Goal: Task Accomplishment & Management: Manage account settings

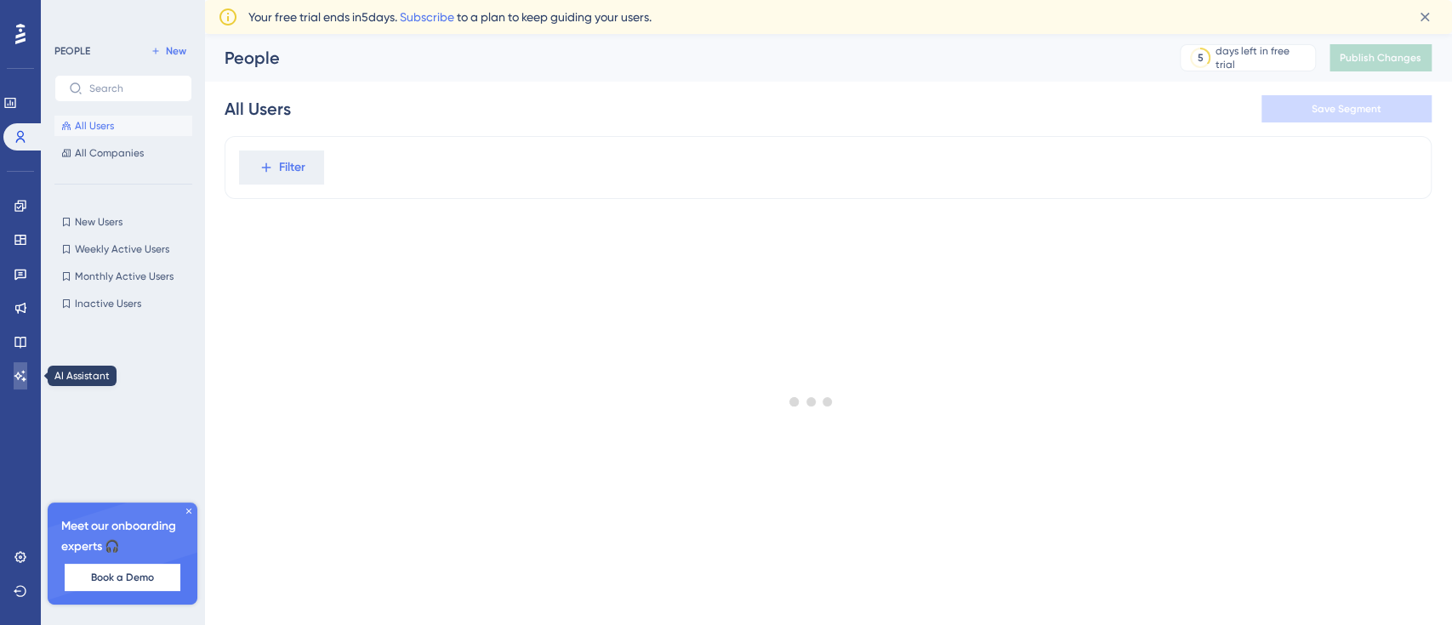
click at [16, 370] on icon at bounding box center [21, 376] width 14 height 14
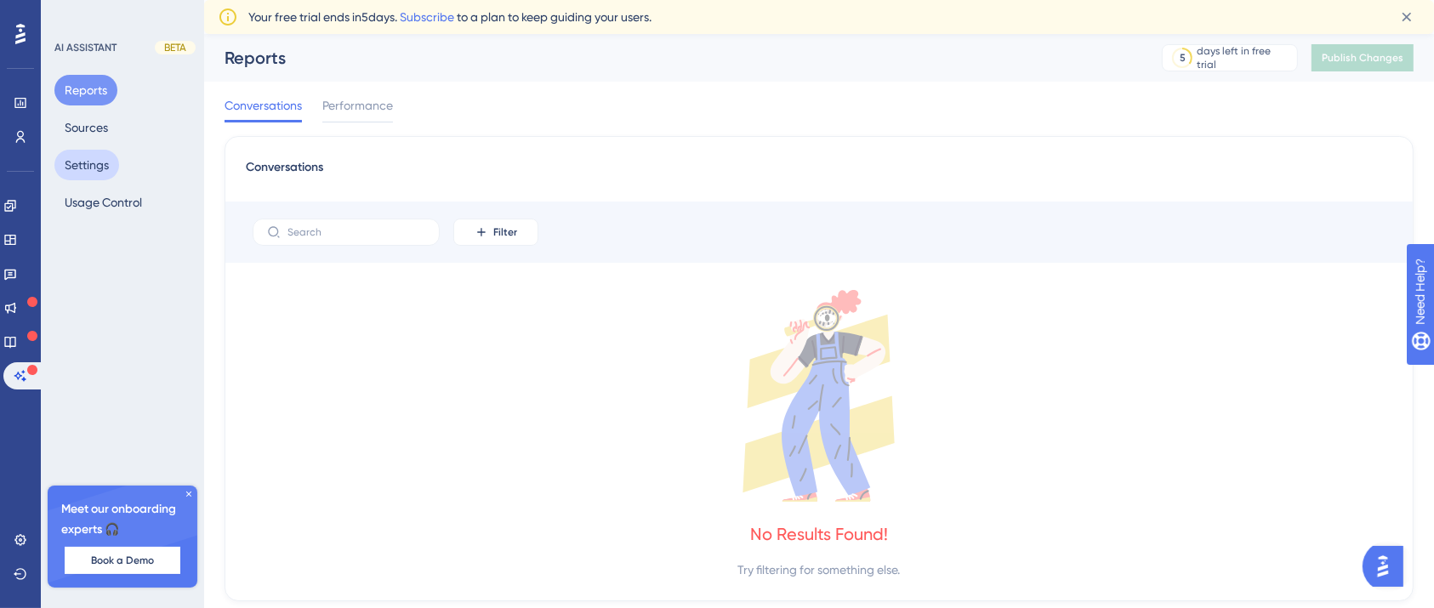
click at [97, 160] on button "Settings" at bounding box center [86, 165] width 65 height 31
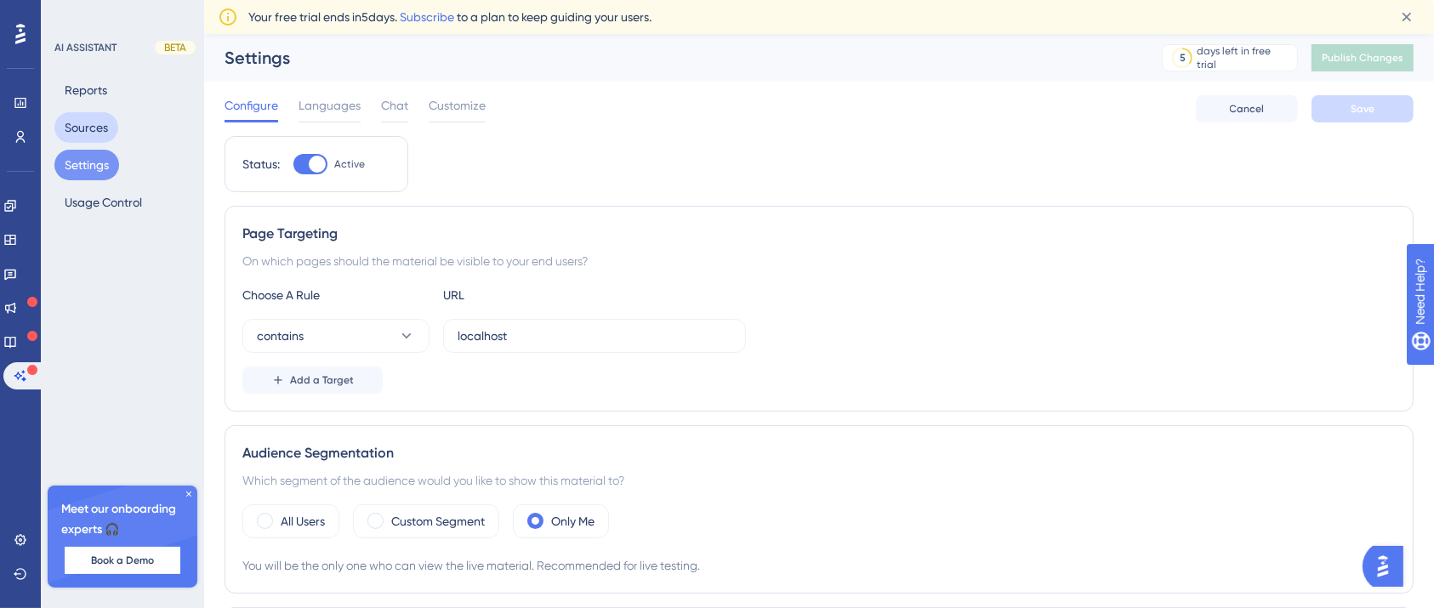
click at [88, 122] on button "Sources" at bounding box center [86, 127] width 64 height 31
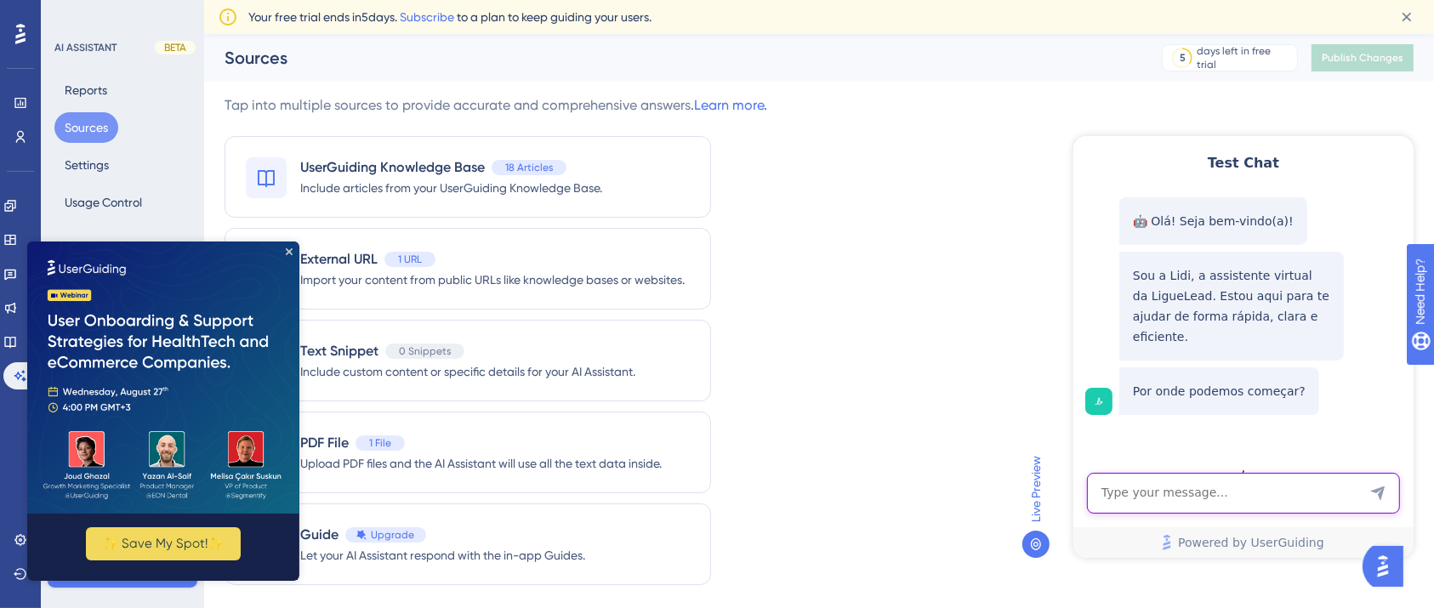
click at [1183, 495] on textarea "AI Assistant Text Input" at bounding box center [1242, 492] width 313 height 41
type textarea "créditos"
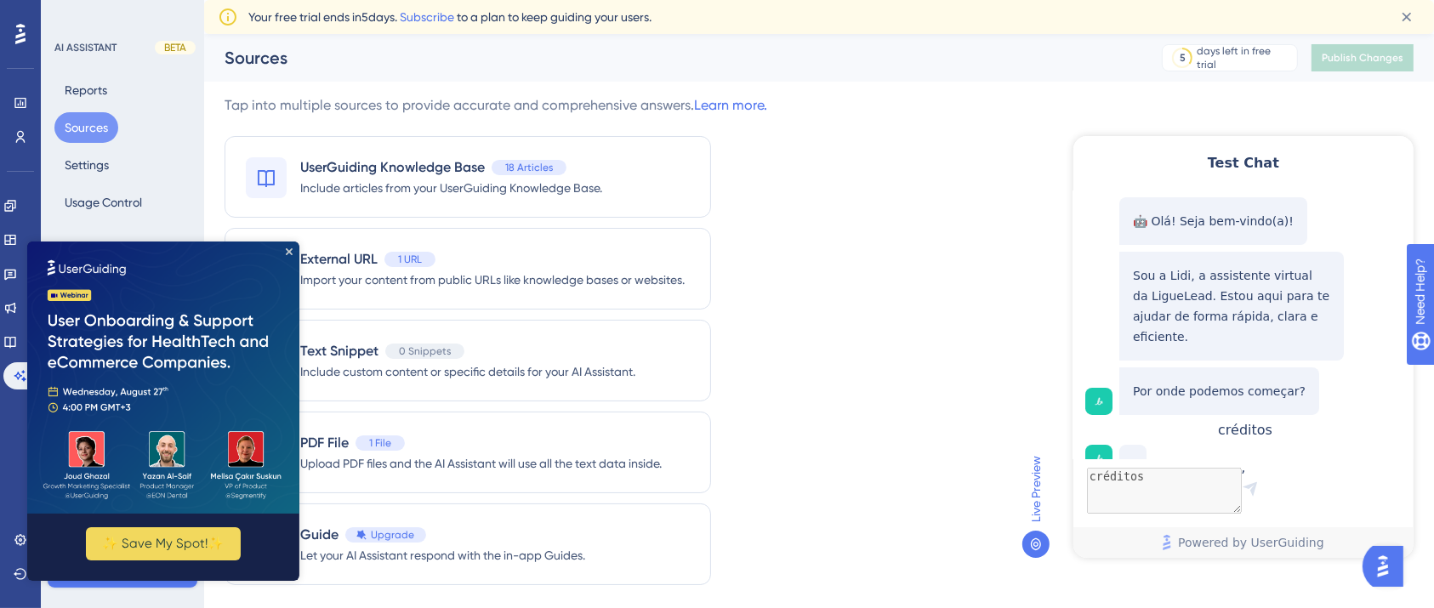
scroll to position [54, 0]
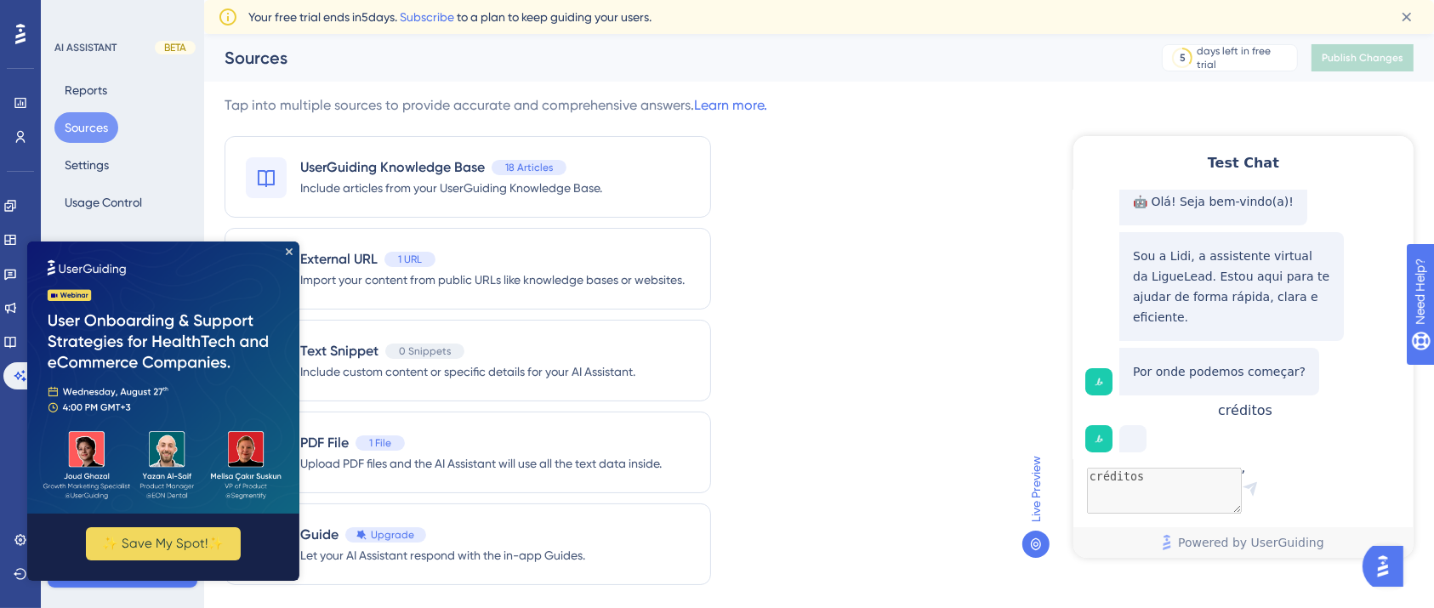
click at [289, 243] on img at bounding box center [163, 377] width 272 height 272
click at [287, 251] on icon "Close Preview" at bounding box center [289, 250] width 7 height 7
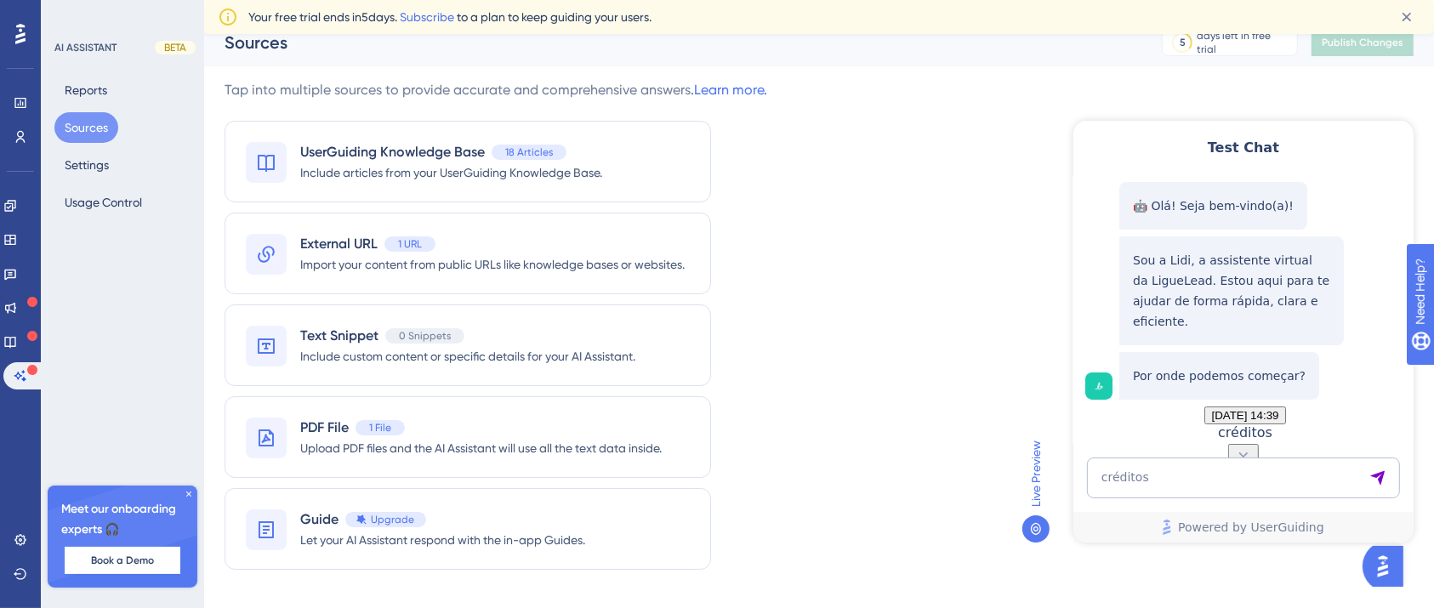
scroll to position [0, 0]
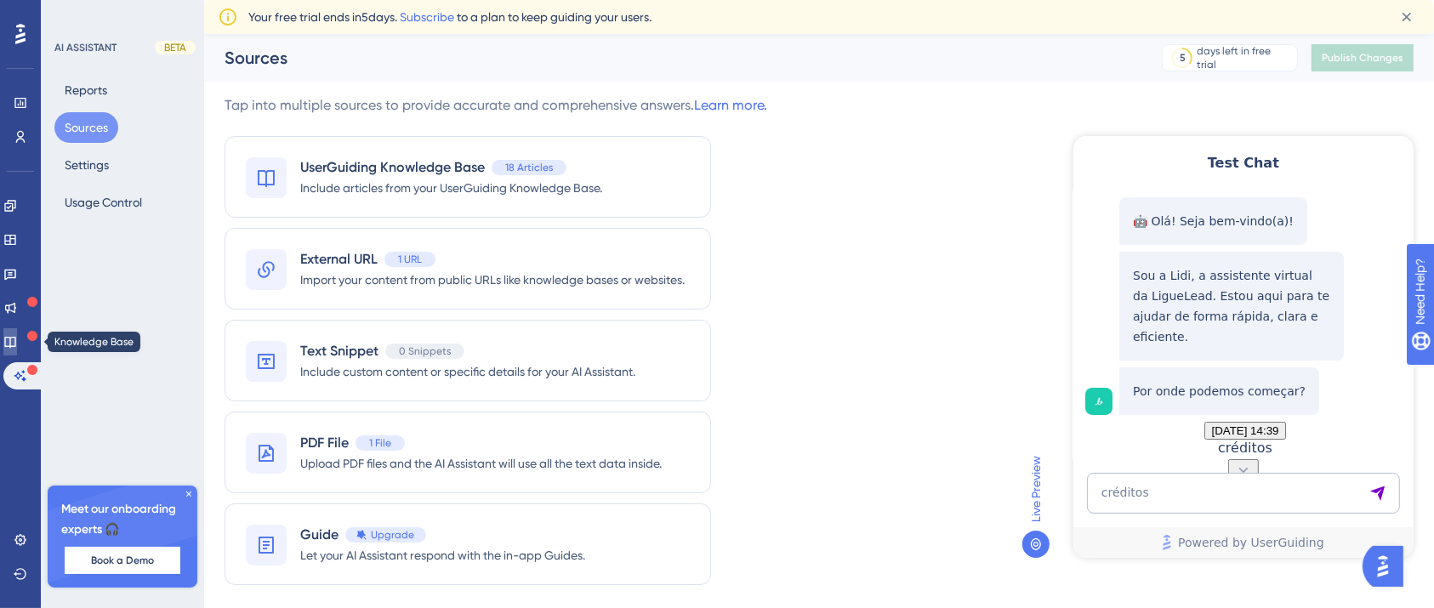
drag, startPoint x: 21, startPoint y: 345, endPoint x: 78, endPoint y: 310, distance: 67.2
click at [15, 345] on icon at bounding box center [9, 342] width 11 height 11
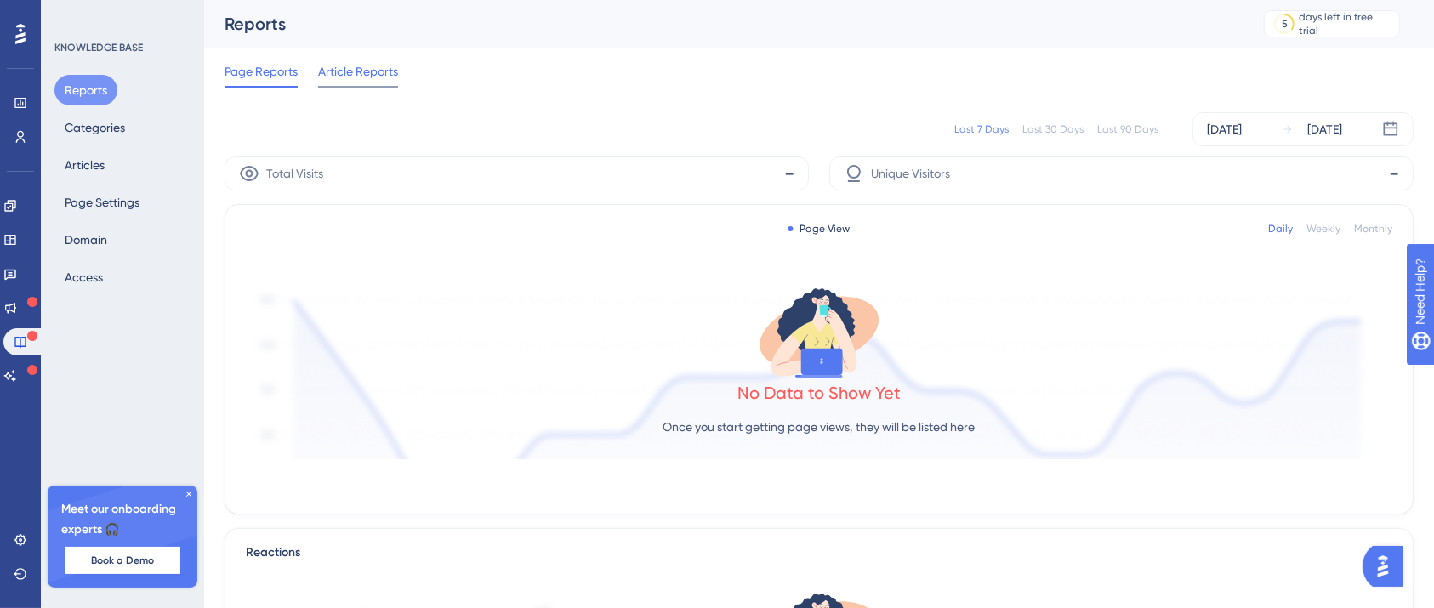
click at [369, 69] on span "Article Reports" at bounding box center [358, 71] width 80 height 20
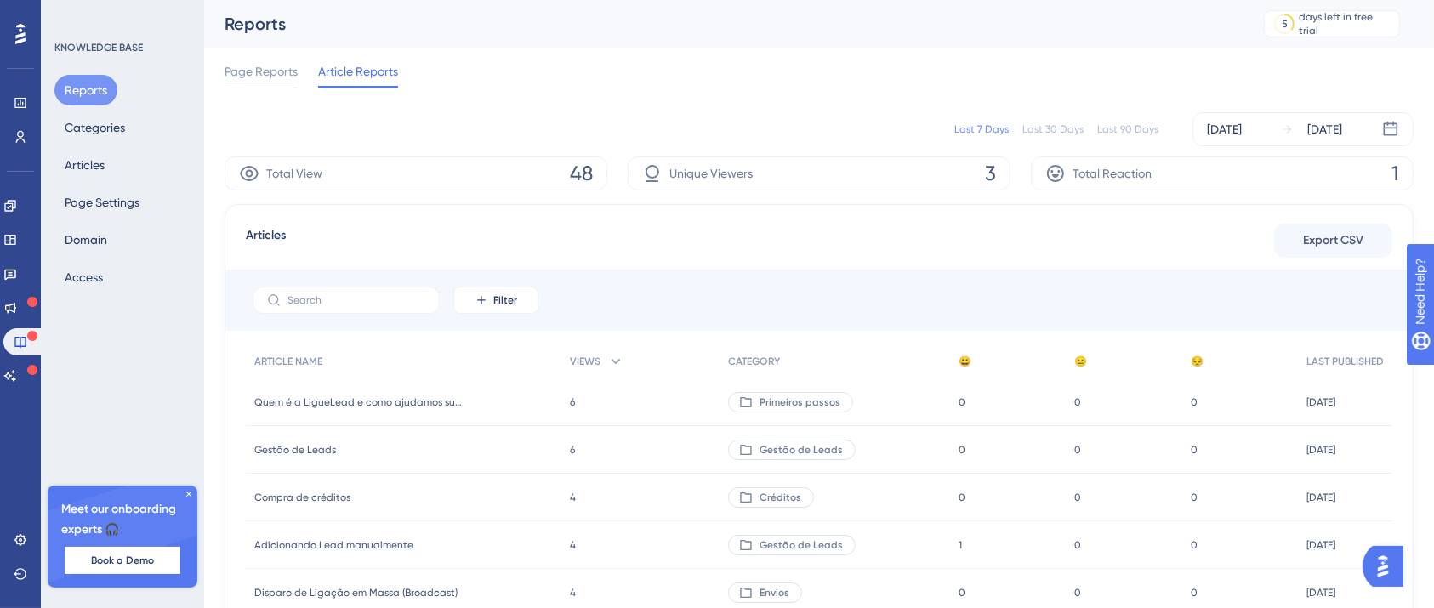
drag, startPoint x: 1389, startPoint y: 179, endPoint x: 1402, endPoint y: 184, distance: 13.4
click at [1402, 184] on div "Total Reaction 1" at bounding box center [1222, 173] width 383 height 34
click at [1308, 185] on div "Total Reaction 1" at bounding box center [1222, 173] width 383 height 34
click at [289, 70] on span "Page Reports" at bounding box center [261, 71] width 73 height 20
